Goal: Find specific page/section: Find specific page/section

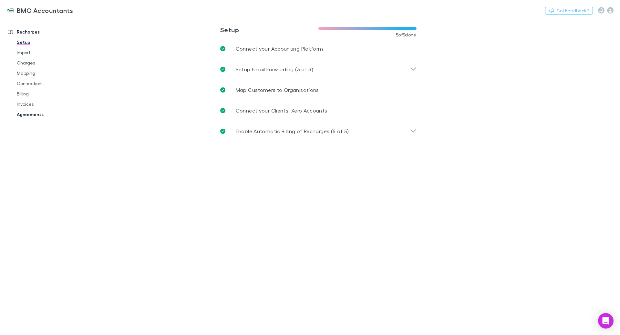
click at [28, 116] on link "Agreements" at bounding box center [48, 114] width 77 height 10
